Goal: Task Accomplishment & Management: Use online tool/utility

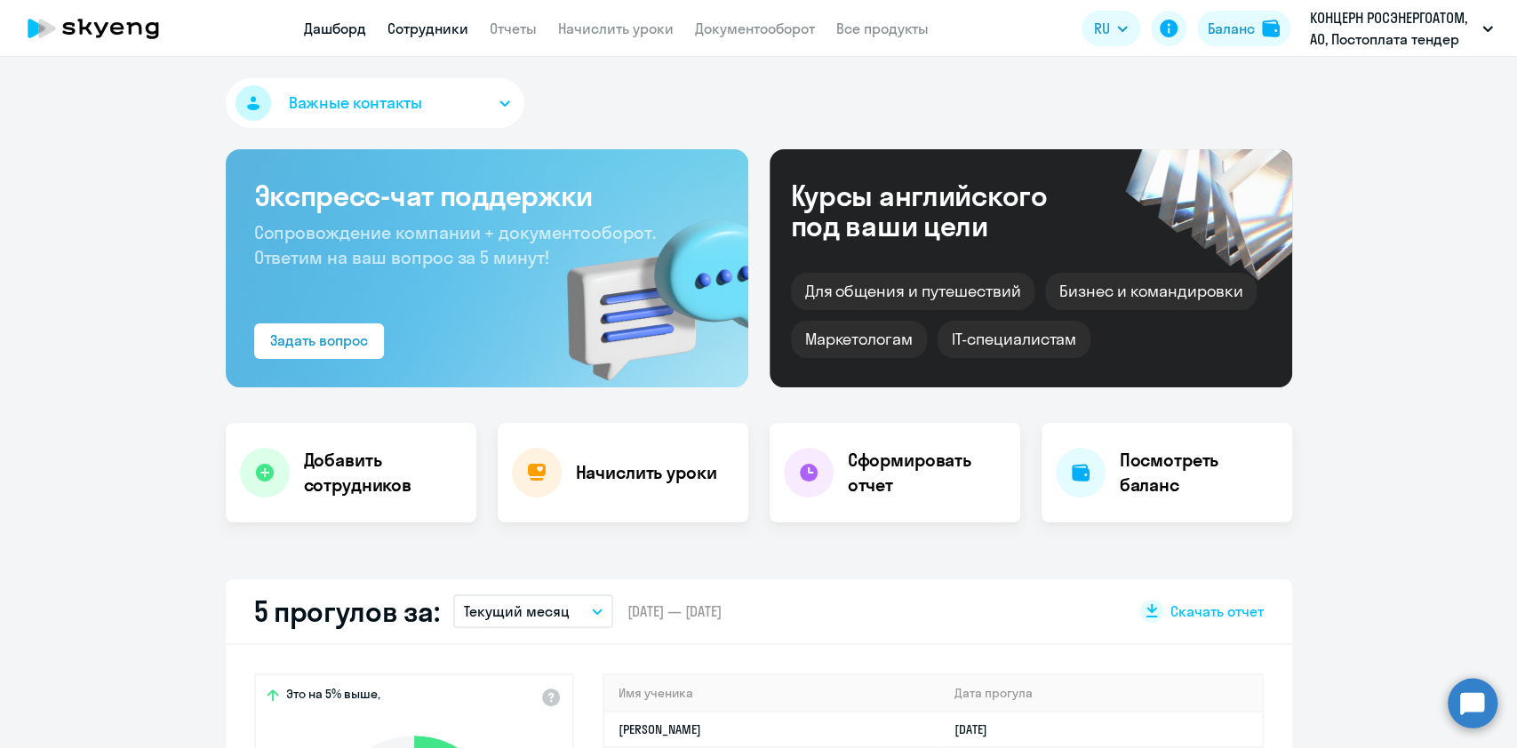
click at [428, 22] on link "Сотрудники" at bounding box center [428, 29] width 81 height 18
select select "30"
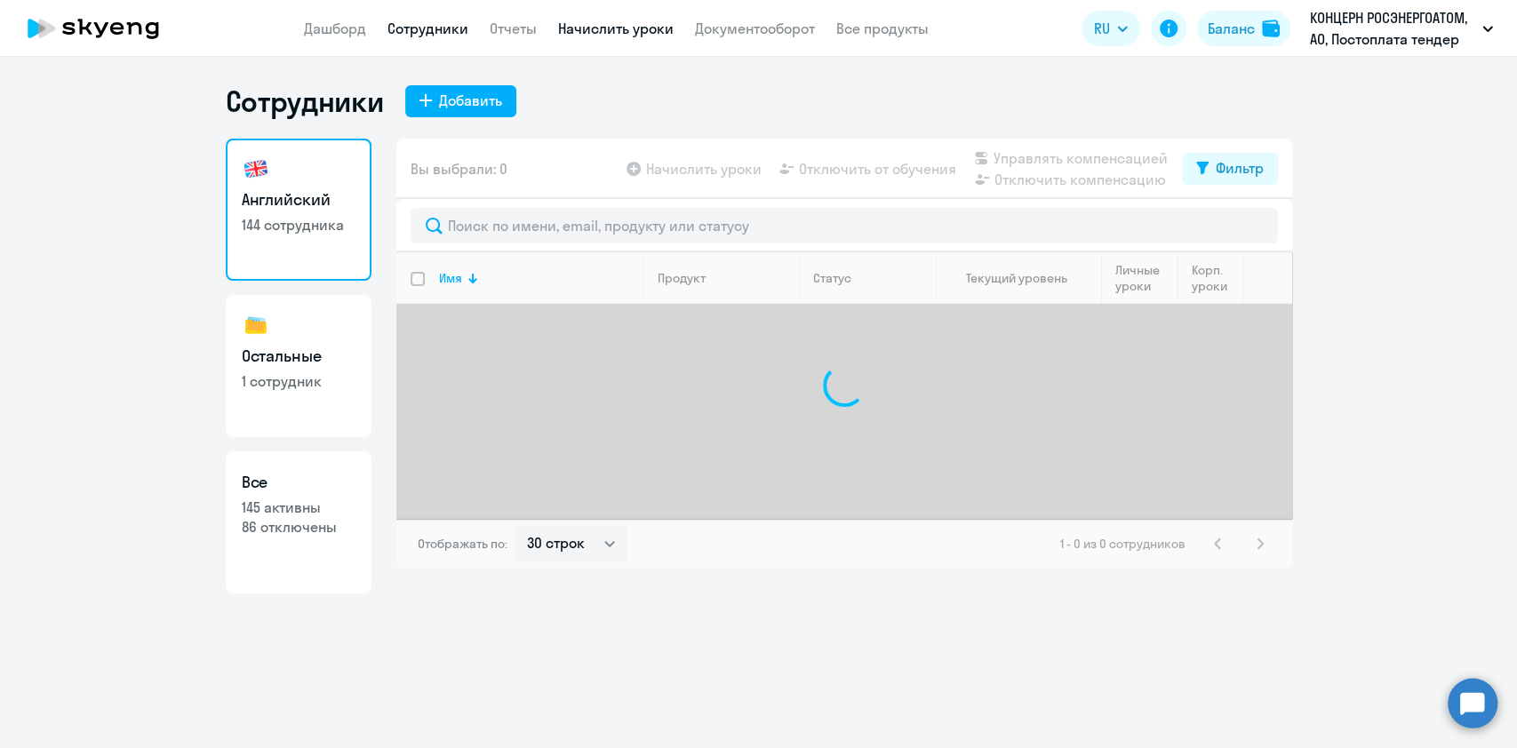
click at [584, 25] on link "Начислить уроки" at bounding box center [616, 29] width 116 height 18
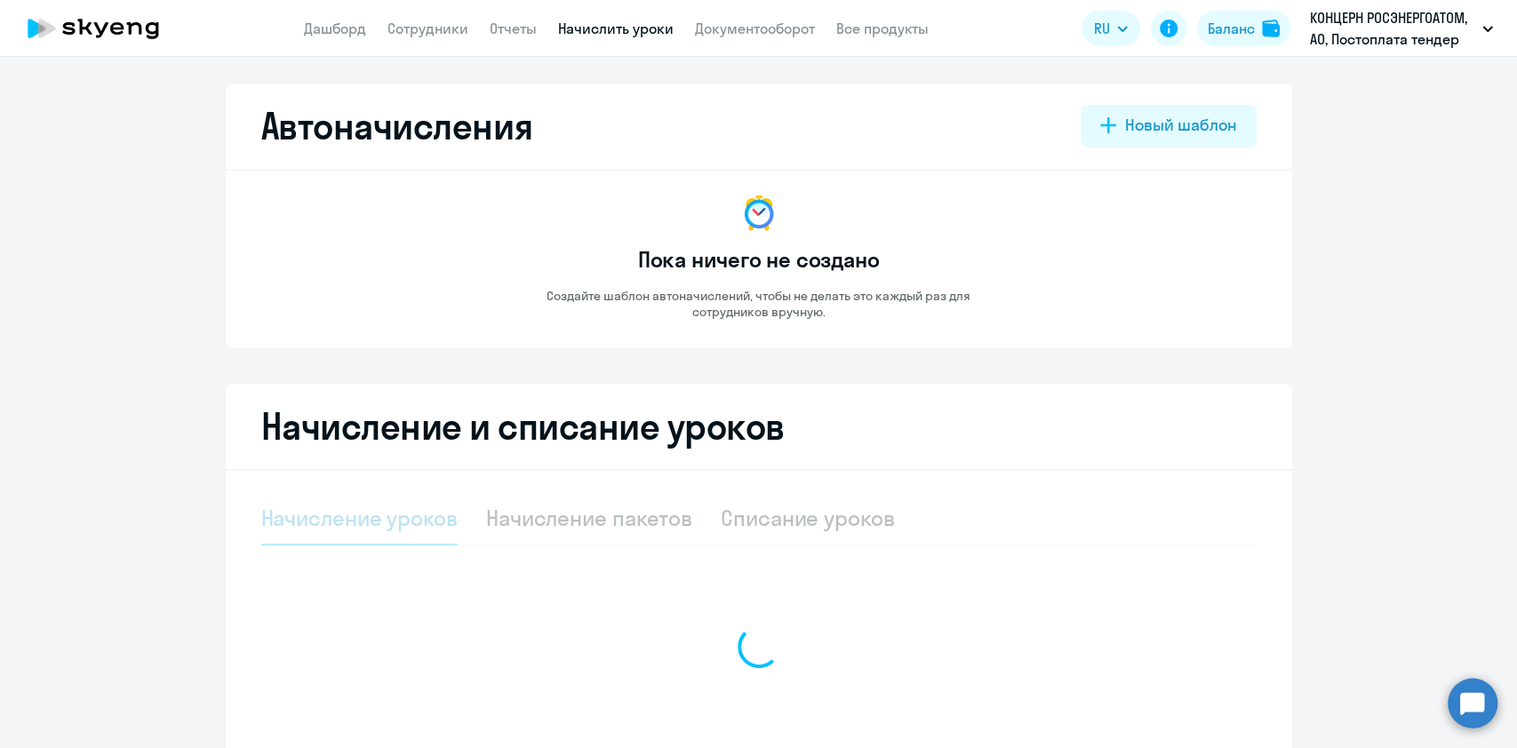
select select "10"
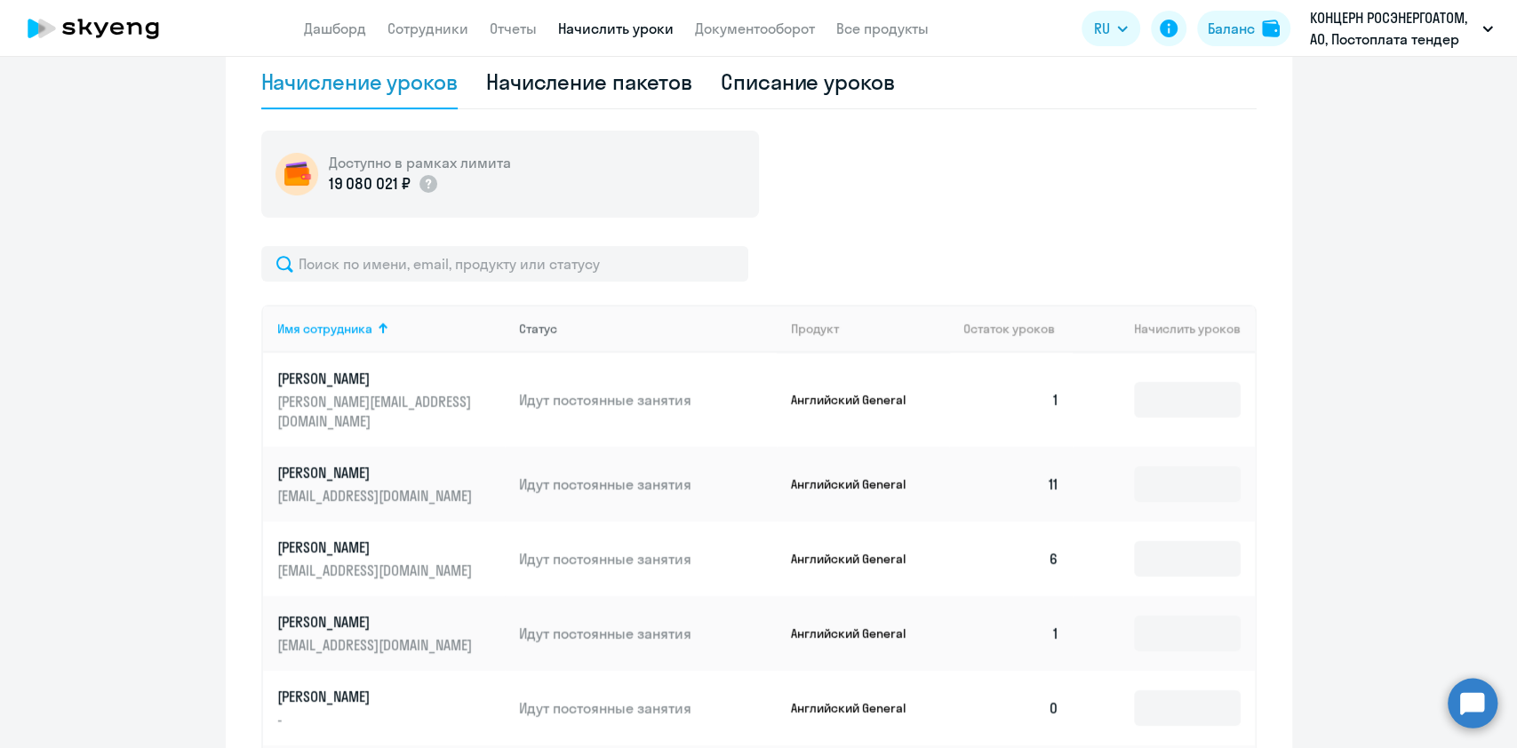
scroll to position [474, 0]
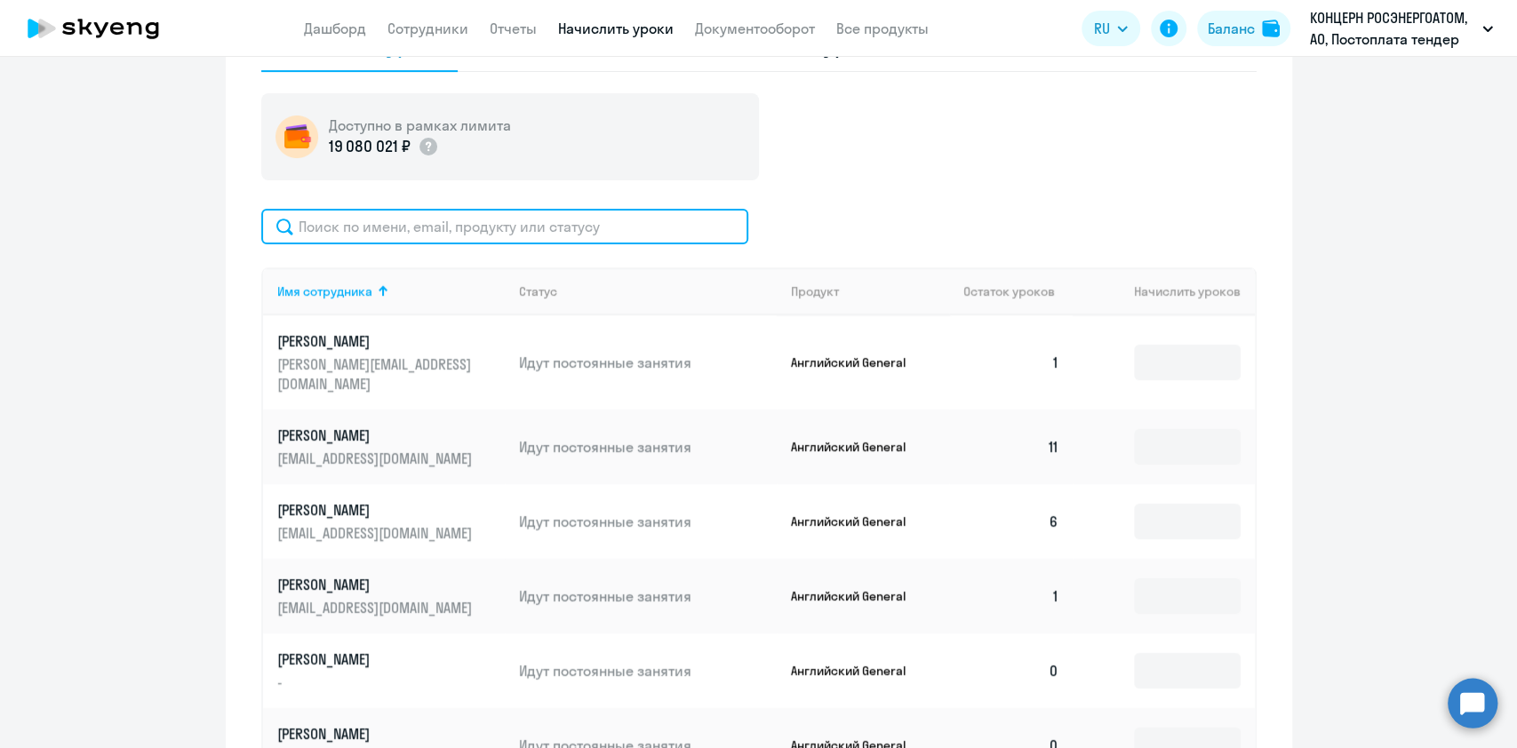
click at [524, 229] on input "text" at bounding box center [504, 227] width 487 height 36
paste input "[EMAIL_ADDRESS][DOMAIN_NAME]"
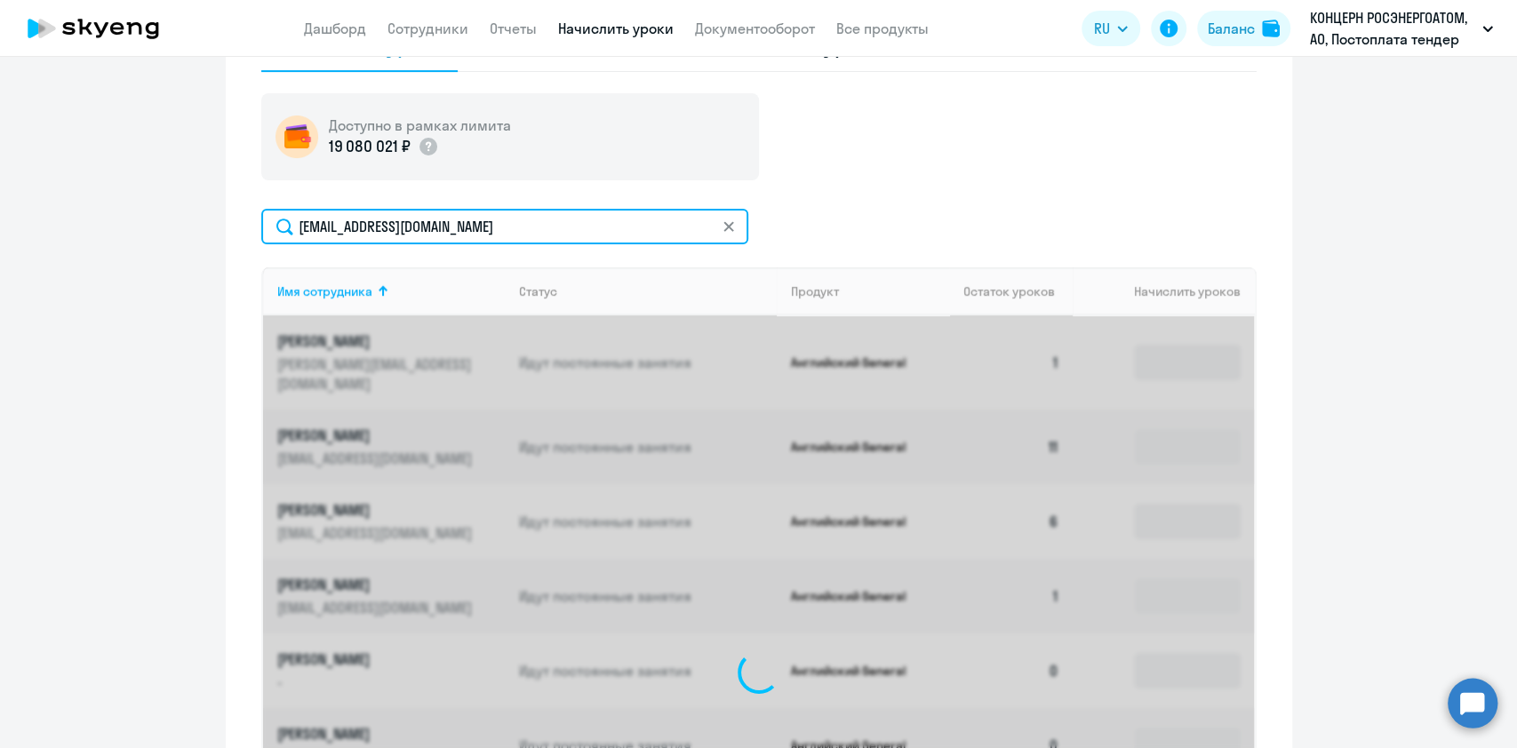
scroll to position [409, 0]
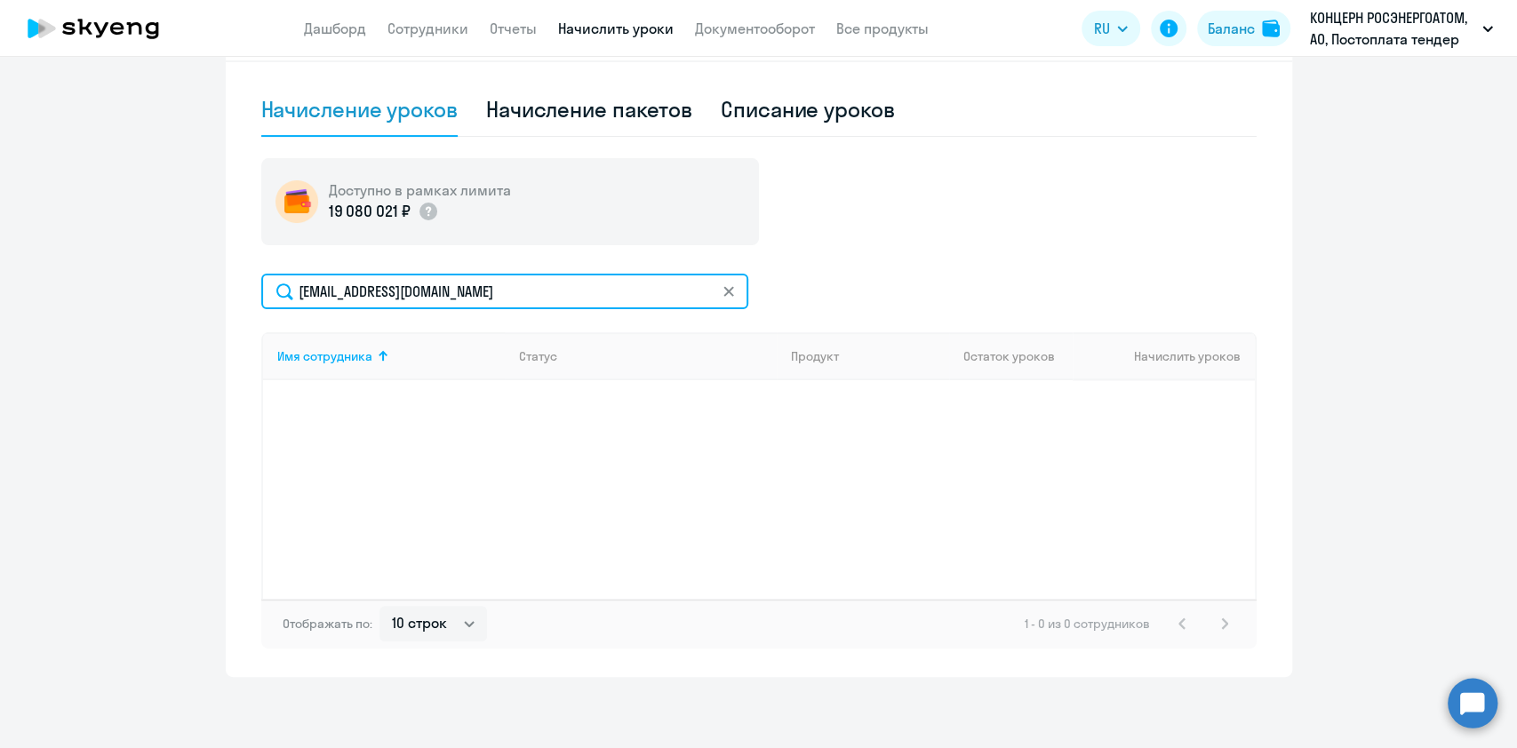
drag, startPoint x: 509, startPoint y: 290, endPoint x: 227, endPoint y: 305, distance: 283.1
click at [228, 306] on div "Начисление и списание уроков Начисление уроков Начисление пакетов Списание урок…" at bounding box center [759, 326] width 1067 height 702
paste input "Красниковой"
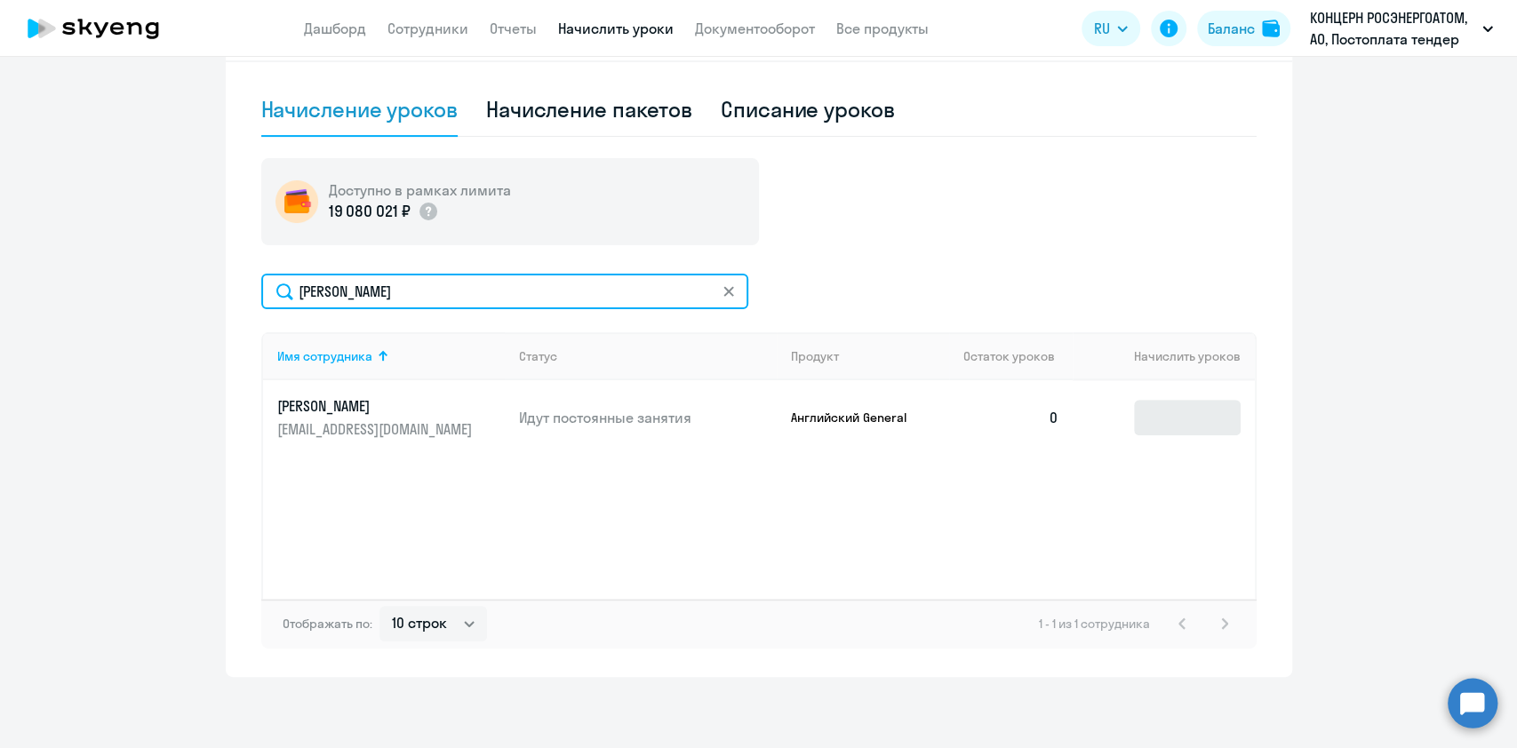
type input "[PERSON_NAME]"
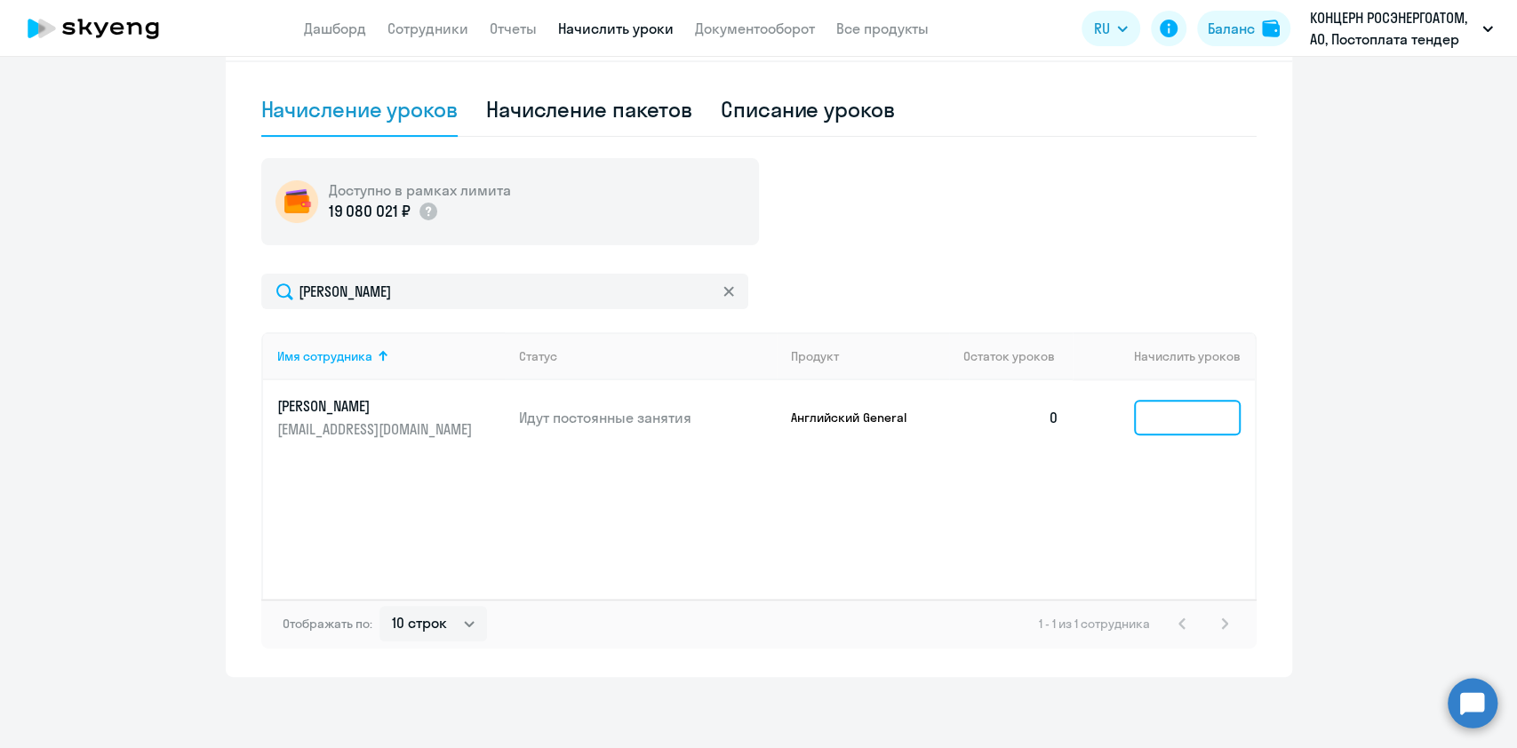
click at [1189, 416] on input at bounding box center [1187, 418] width 107 height 36
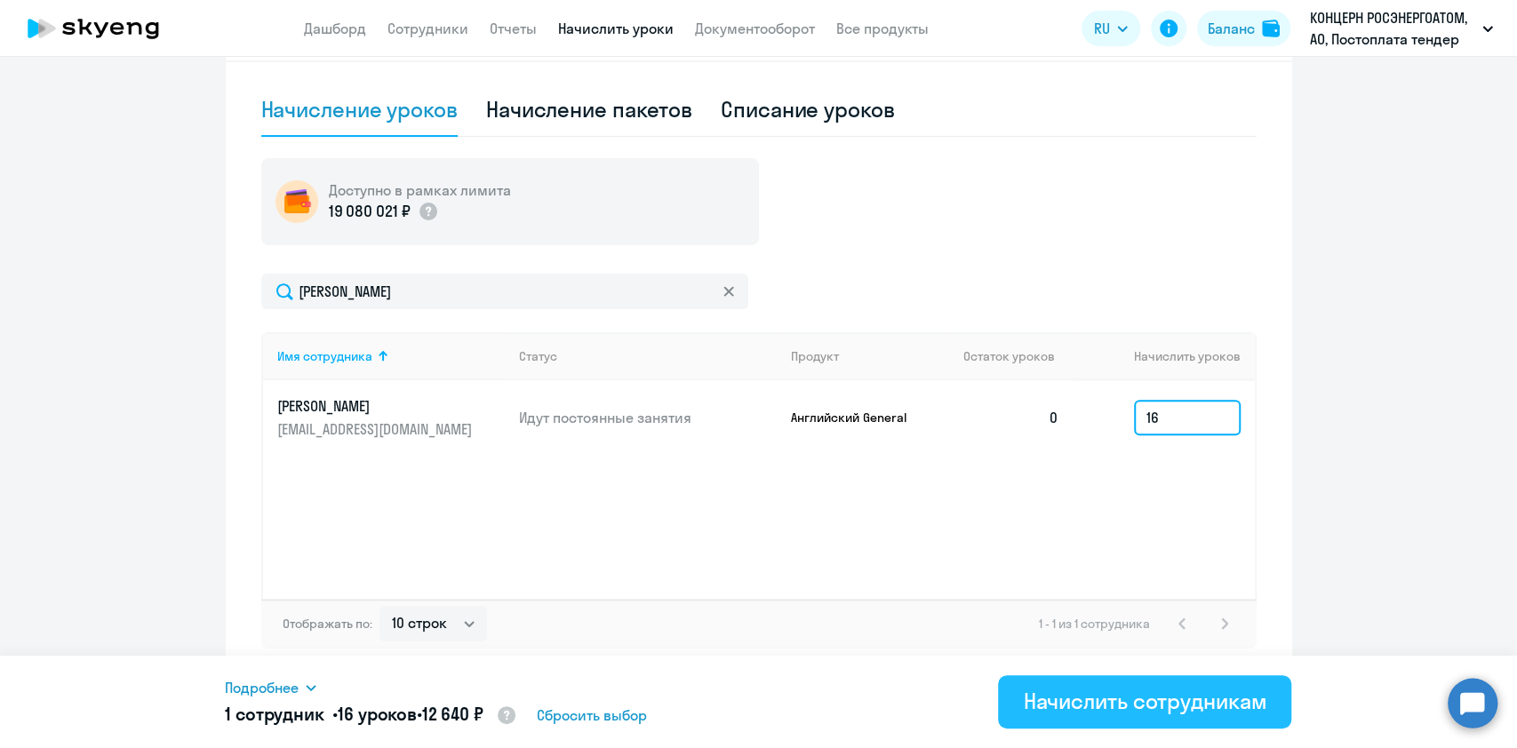
type input "16"
click at [1116, 712] on div "Начислить сотрудникам" at bounding box center [1145, 701] width 244 height 28
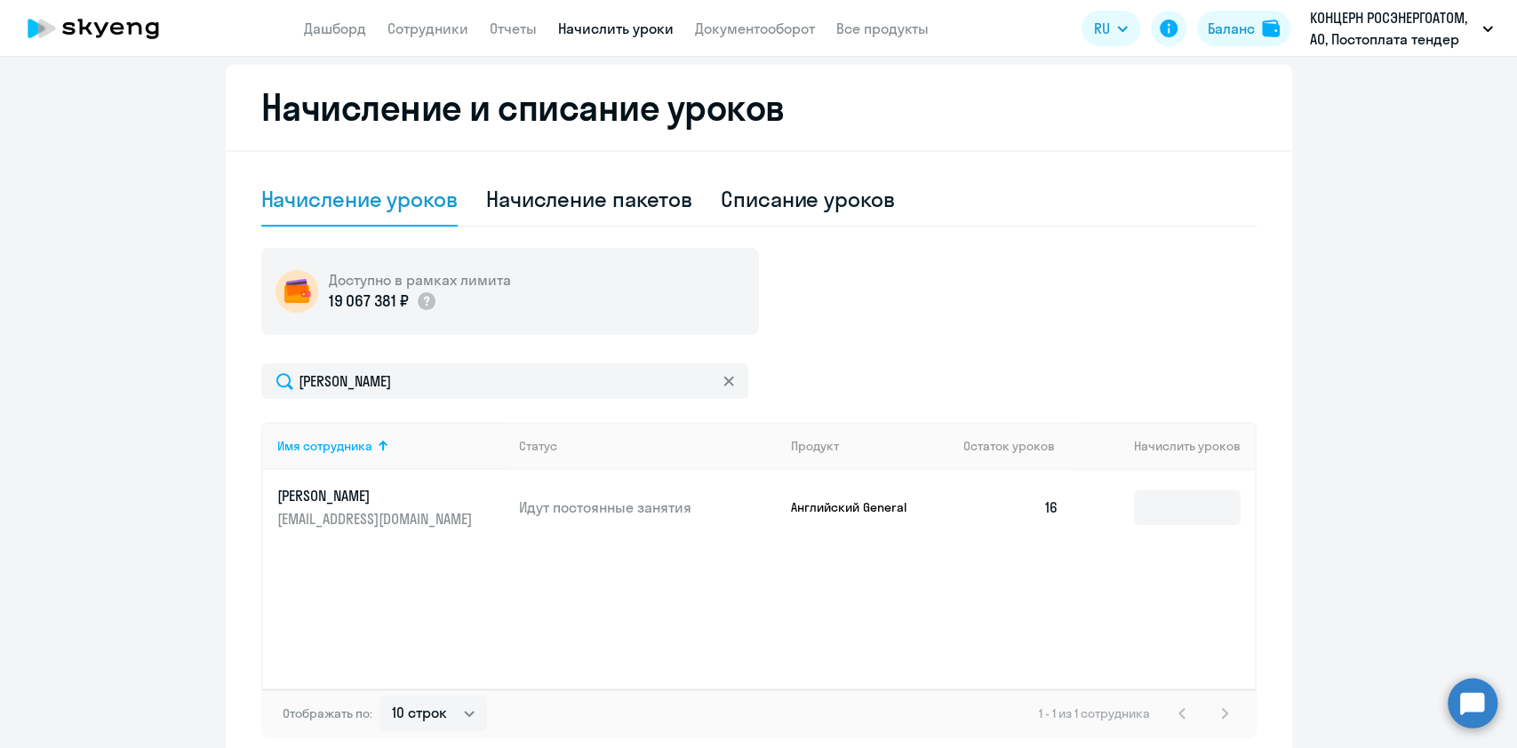
scroll to position [356, 0]
